Goal: Information Seeking & Learning: Learn about a topic

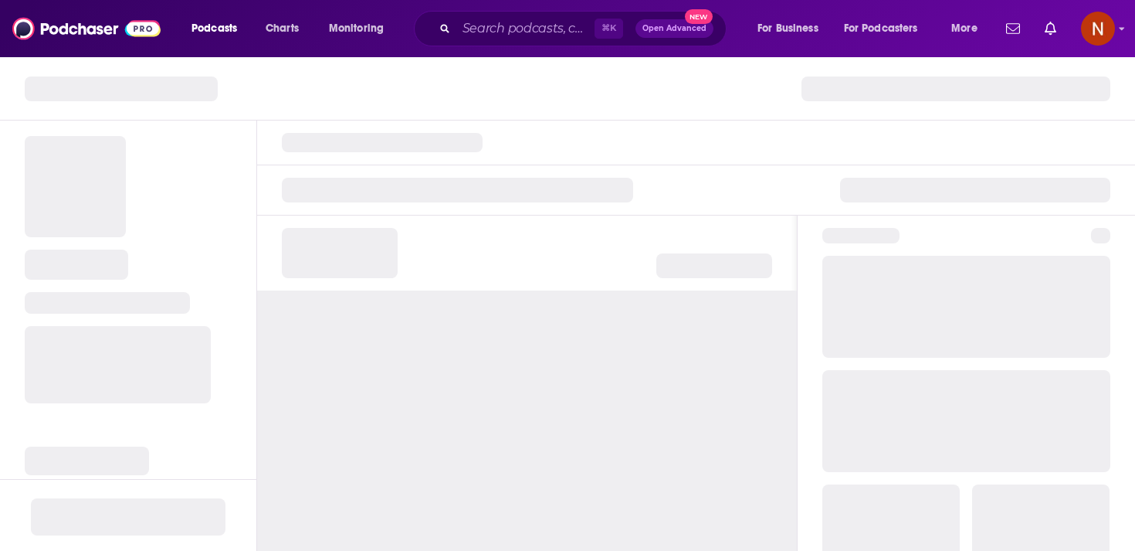
click at [545, 12] on div "⌘ K Open Advanced New" at bounding box center [570, 29] width 313 height 36
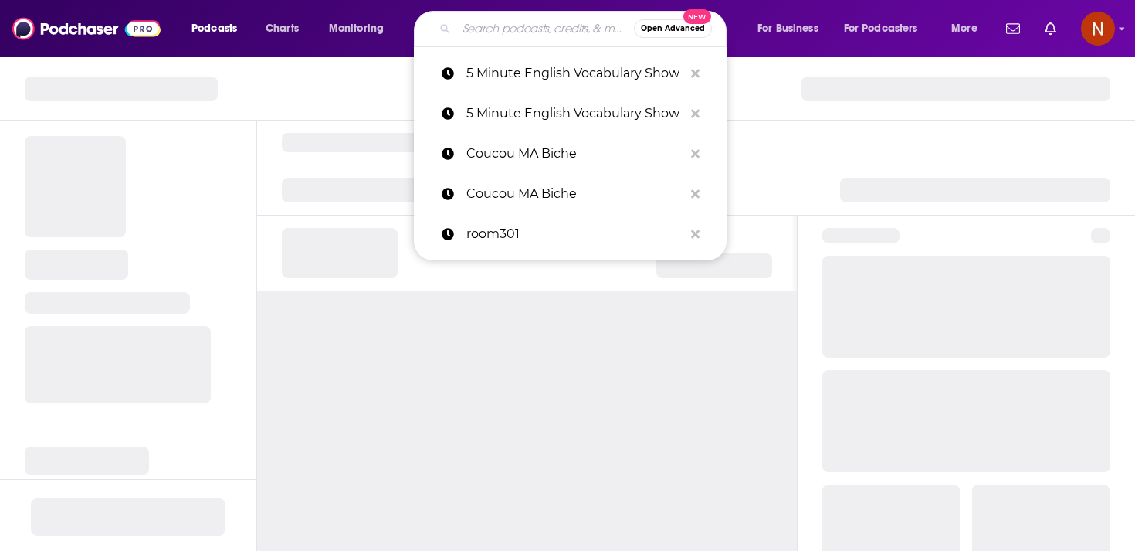
click at [540, 29] on input "Search podcasts, credits, & more..." at bounding box center [545, 28] width 178 height 25
paste input "منبت"
type input "منبت"
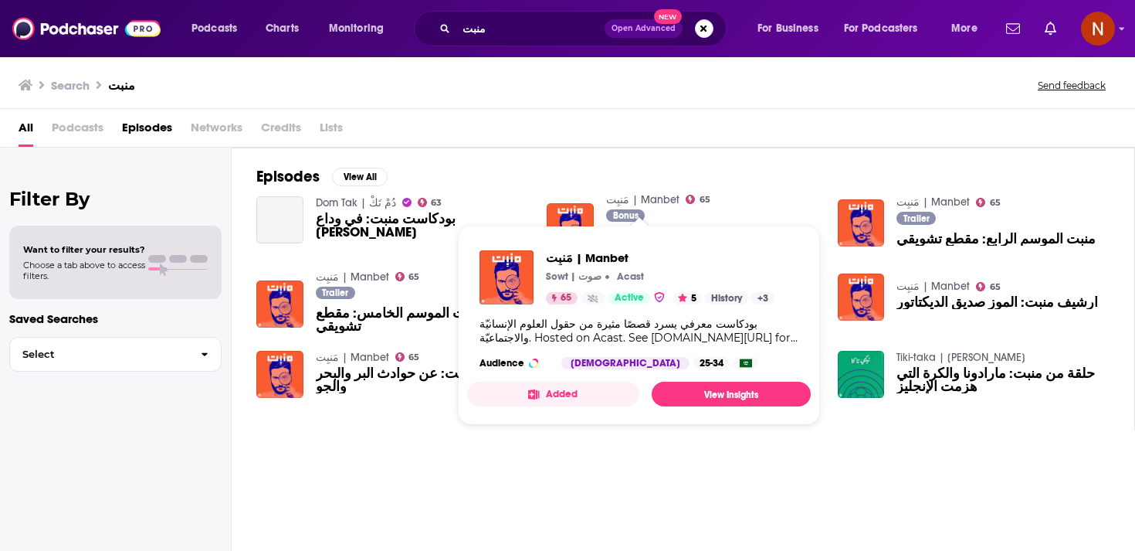
click at [636, 205] on link "مَنبِت | Manbet" at bounding box center [642, 199] width 73 height 13
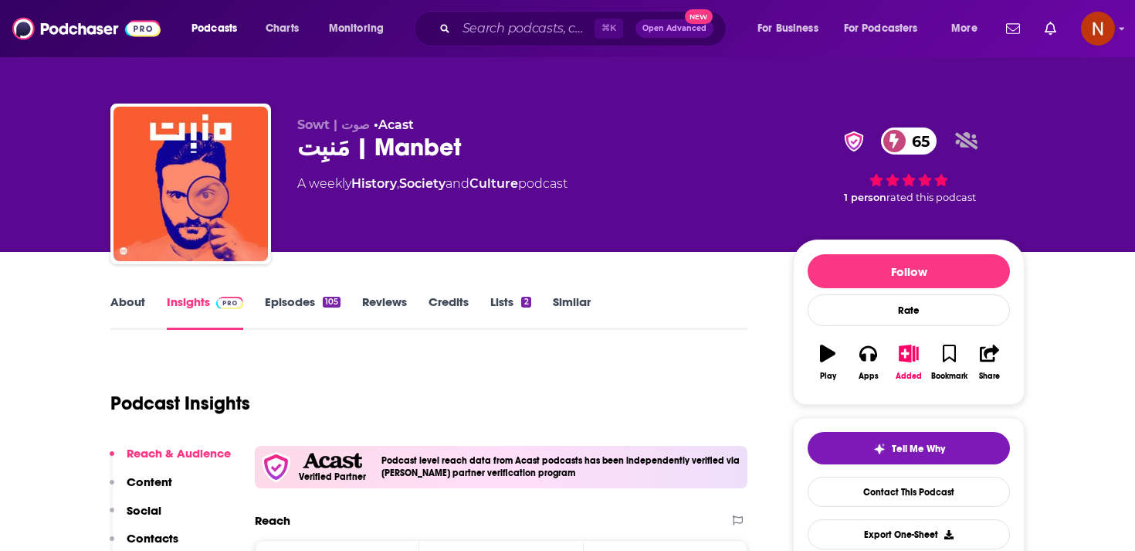
click at [373, 126] on p "Sowt | صوت • Acast" at bounding box center [532, 124] width 471 height 15
click at [343, 126] on span "Sowt | صوت" at bounding box center [333, 124] width 73 height 15
click at [343, 124] on span "Sowt | صوت" at bounding box center [333, 124] width 73 height 15
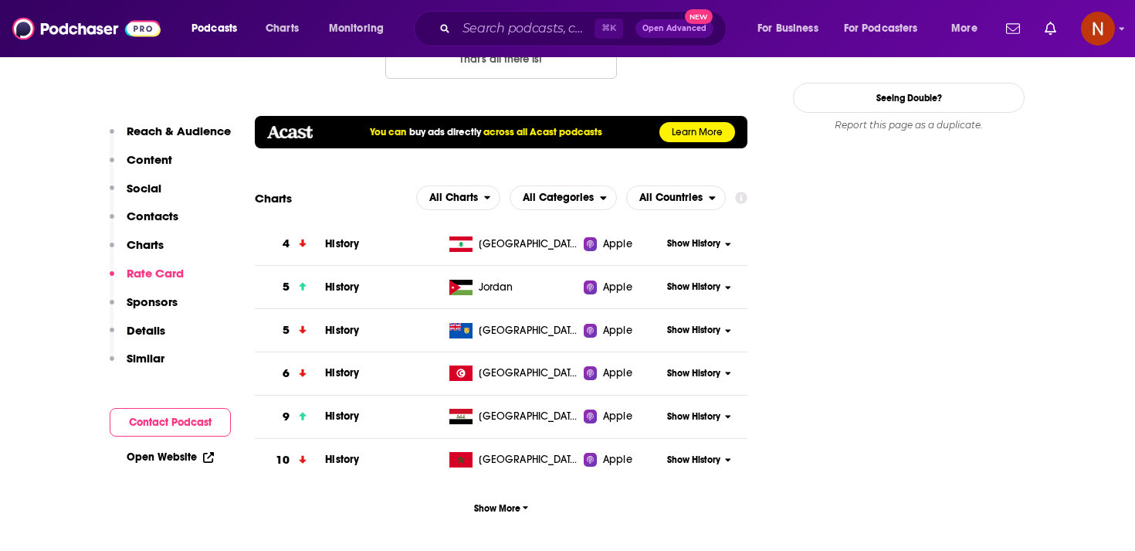
scroll to position [1669, 0]
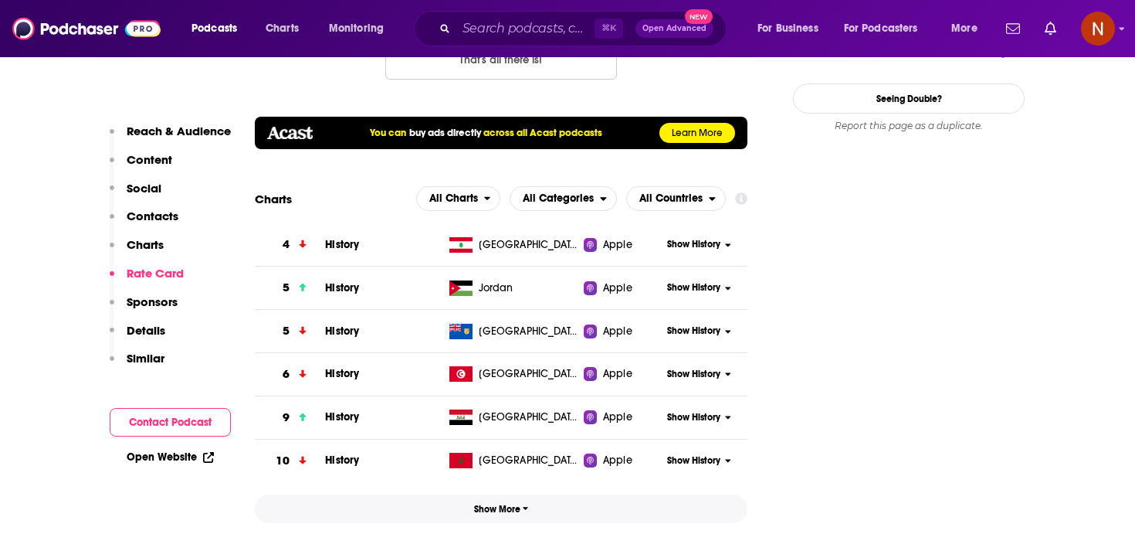
click at [494, 503] on span "Show More" at bounding box center [501, 508] width 55 height 11
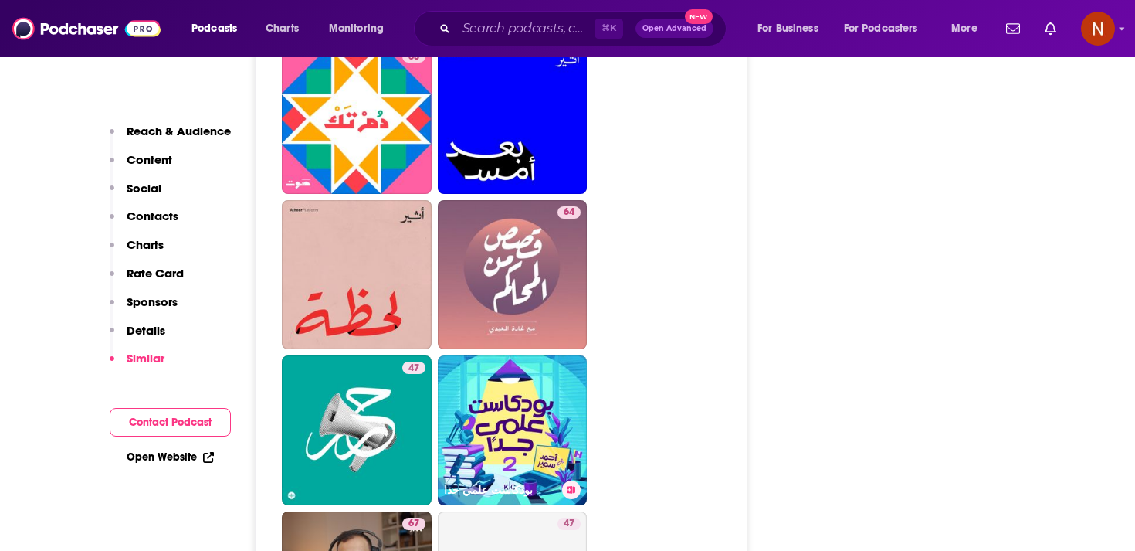
scroll to position [4811, 0]
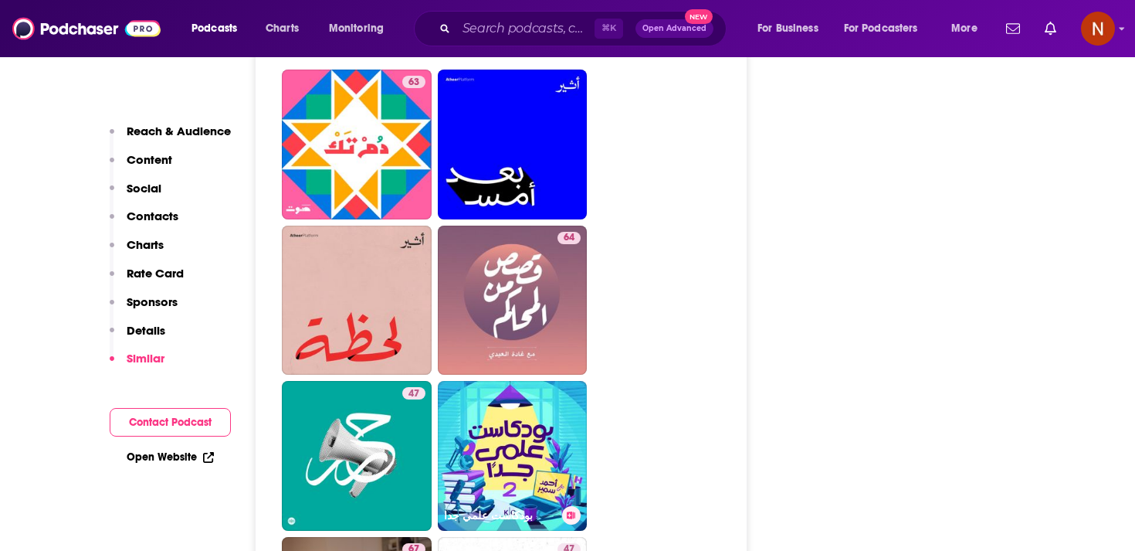
click at [494, 436] on link "بودكاست علمي جدا" at bounding box center [513, 456] width 150 height 150
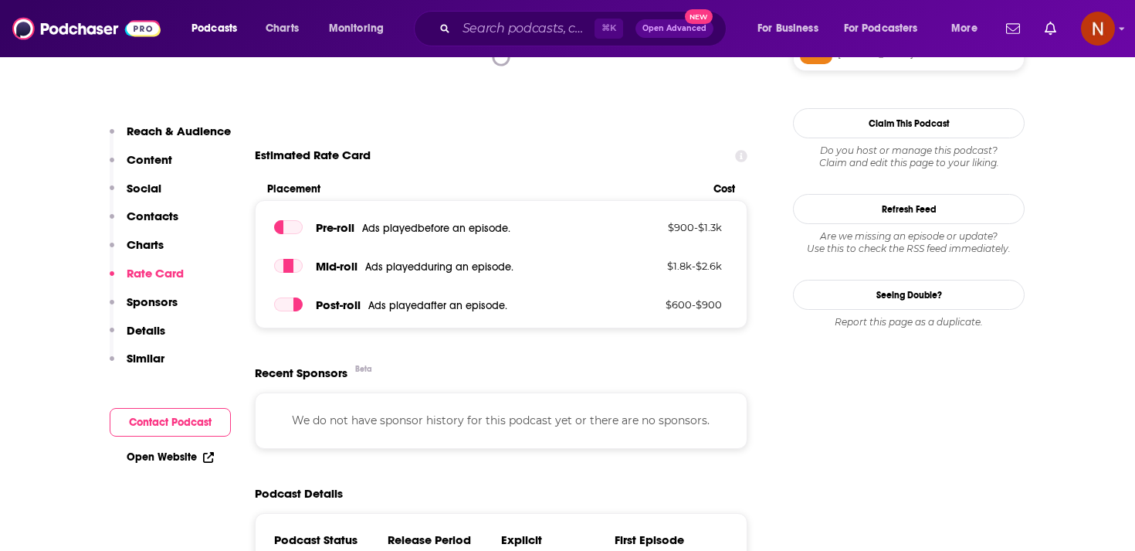
scroll to position [1533, 0]
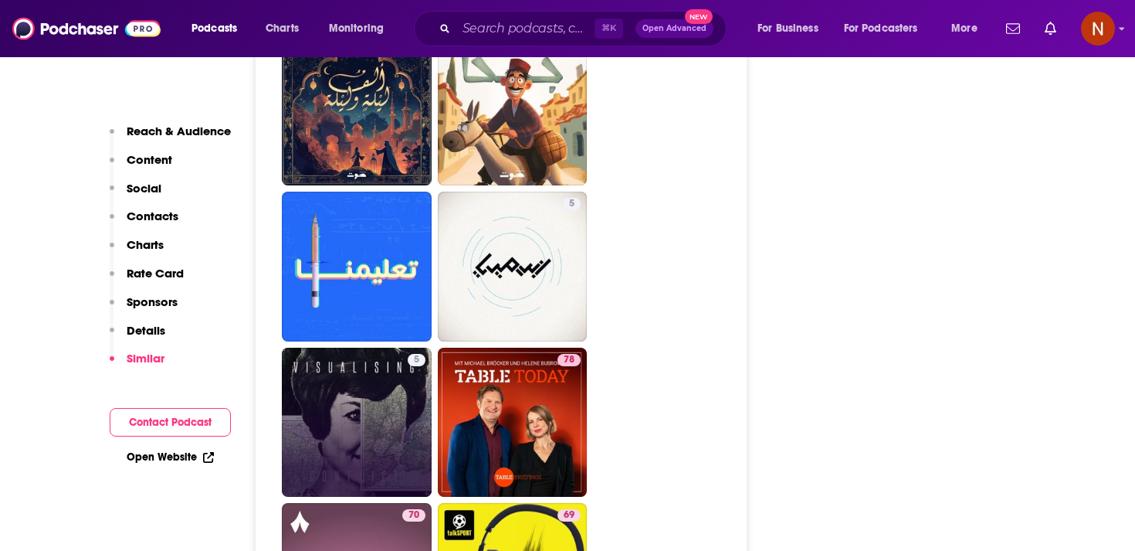
scroll to position [4435, 0]
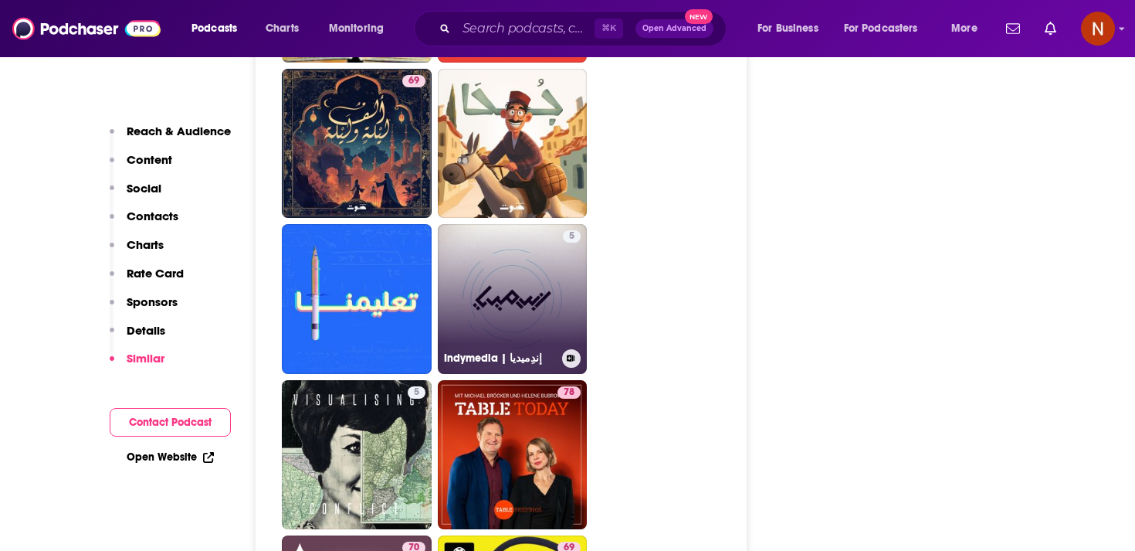
click at [504, 349] on div "Indymedia | إندِميديا" at bounding box center [512, 358] width 137 height 19
type input "[URL][DOMAIN_NAME]"
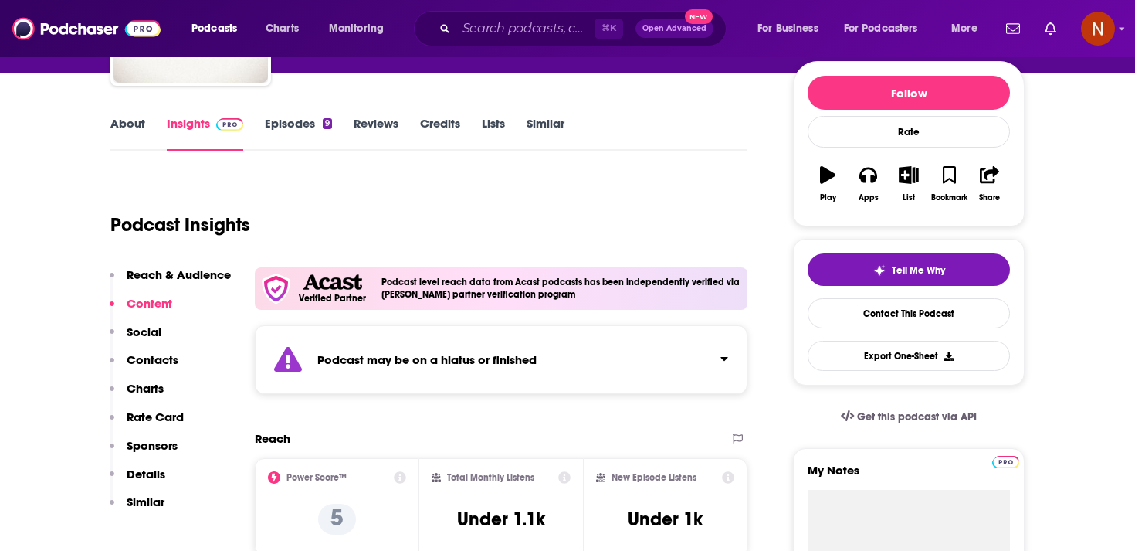
scroll to position [290, 0]
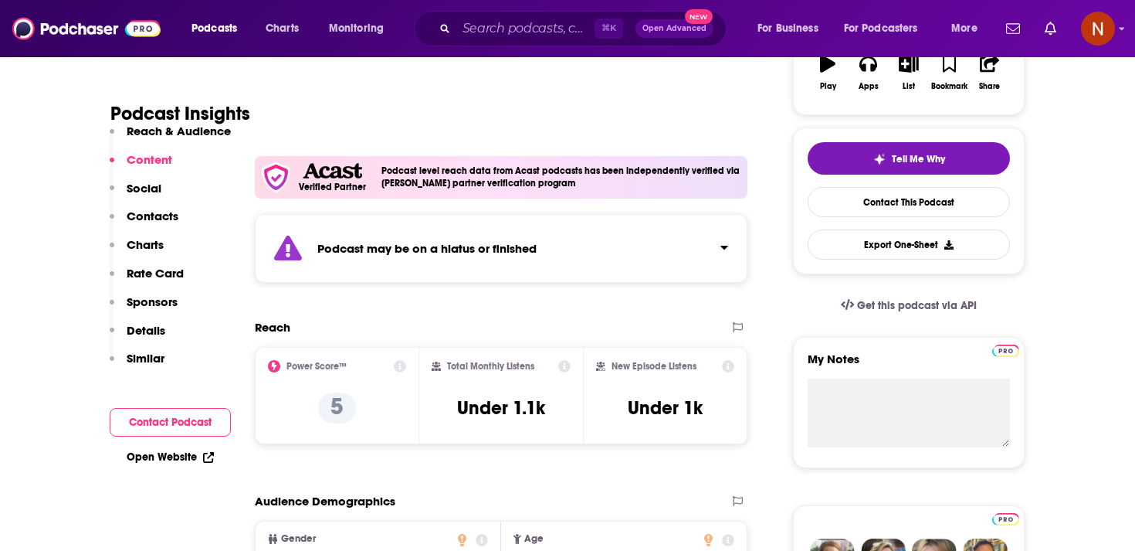
click at [451, 233] on div "Podcast may be on a hiatus or finished" at bounding box center [501, 248] width 493 height 69
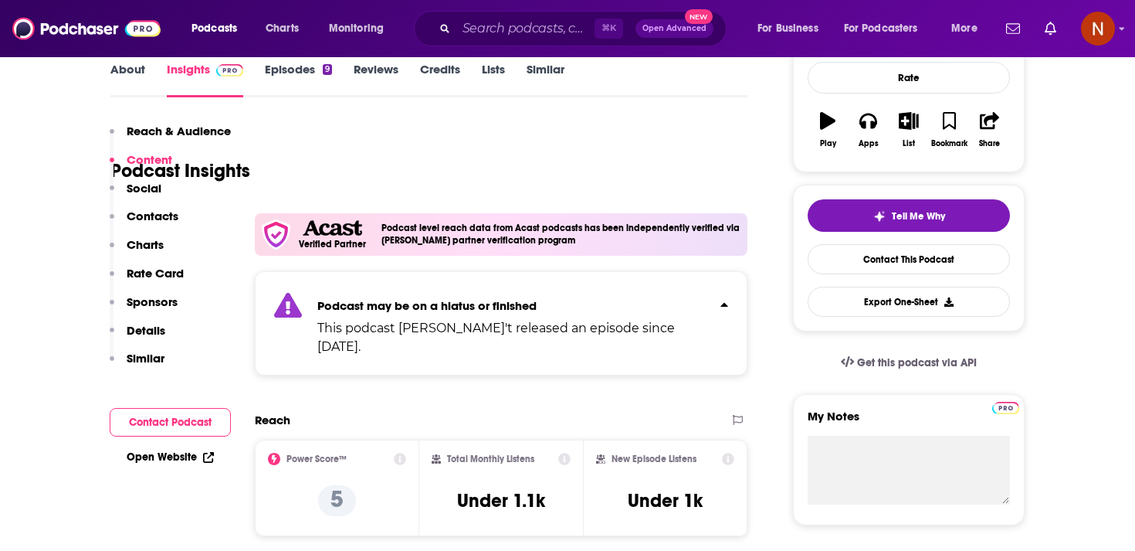
scroll to position [0, 0]
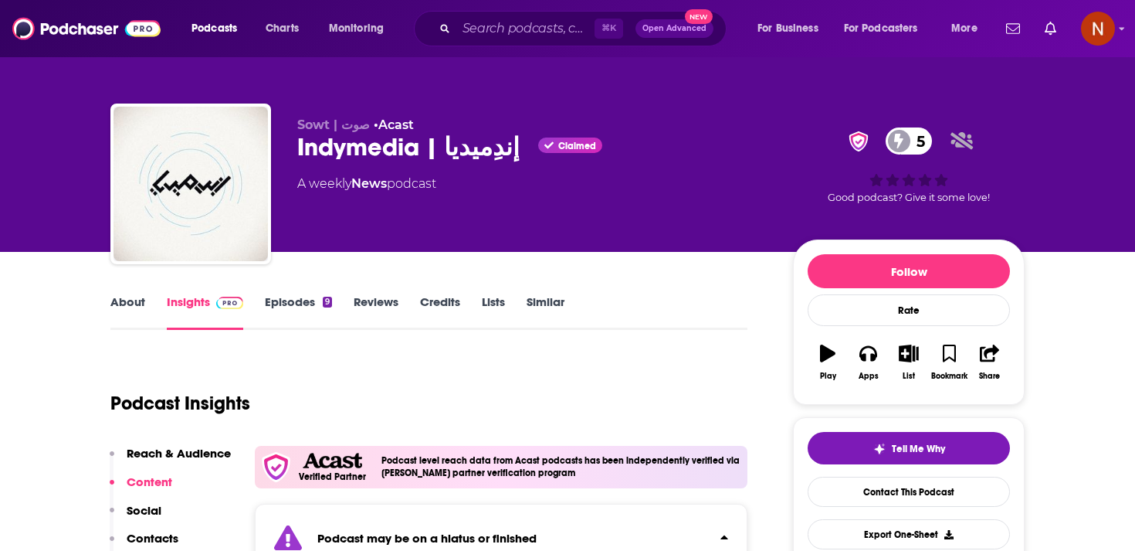
click at [306, 304] on link "Episodes 9" at bounding box center [298, 312] width 67 height 36
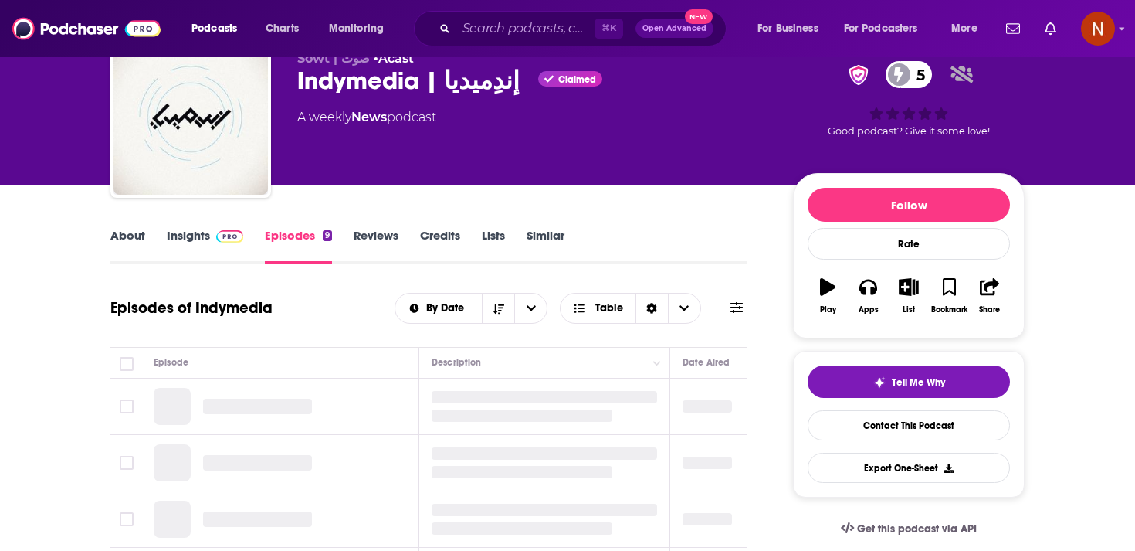
scroll to position [72, 0]
